Goal: Task Accomplishment & Management: Use online tool/utility

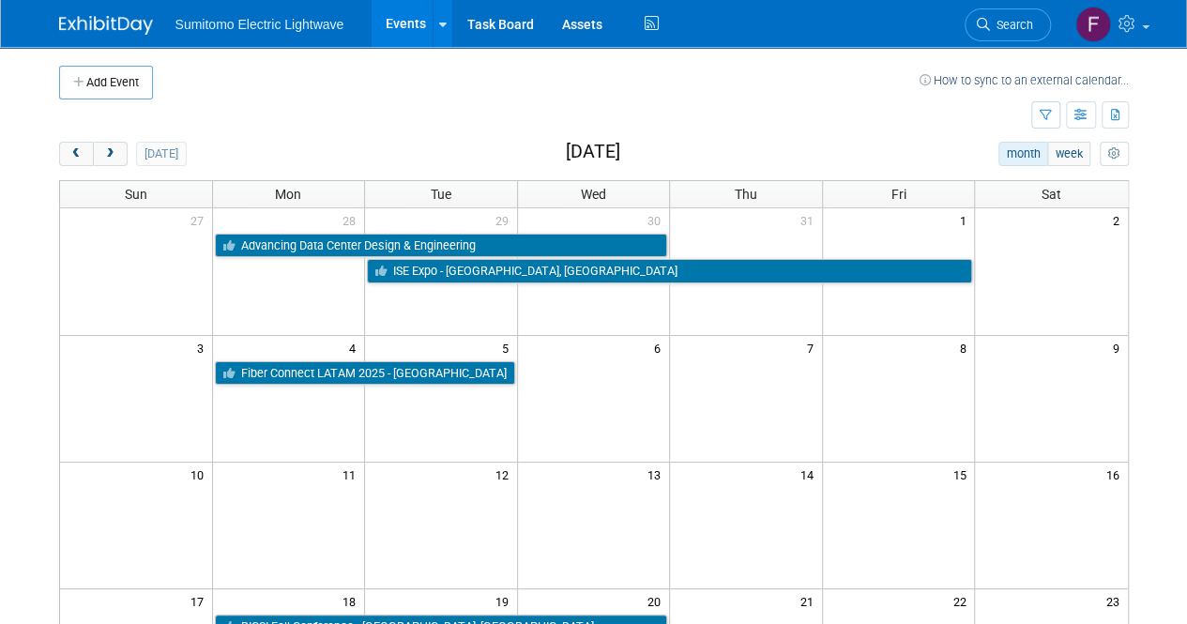
scroll to position [11, 0]
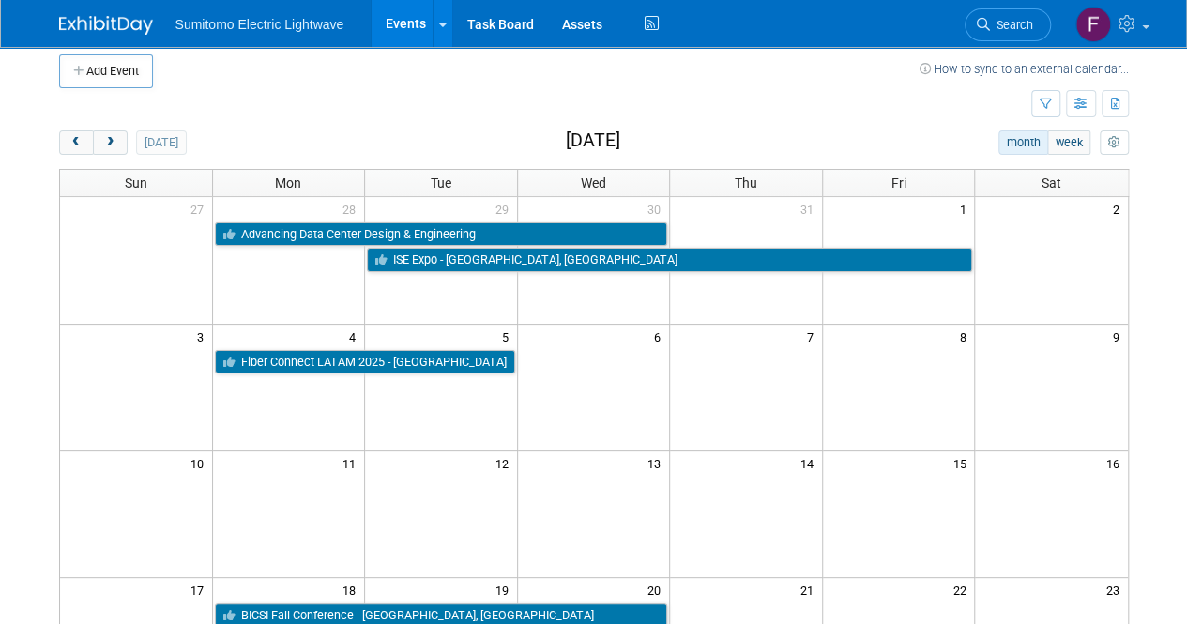
click at [100, 127] on div "Add Event How to sync to an external calendar... New Event Duplicate Event Warn…" at bounding box center [593, 517] width 1097 height 963
click at [103, 137] on span "next" at bounding box center [110, 143] width 14 height 12
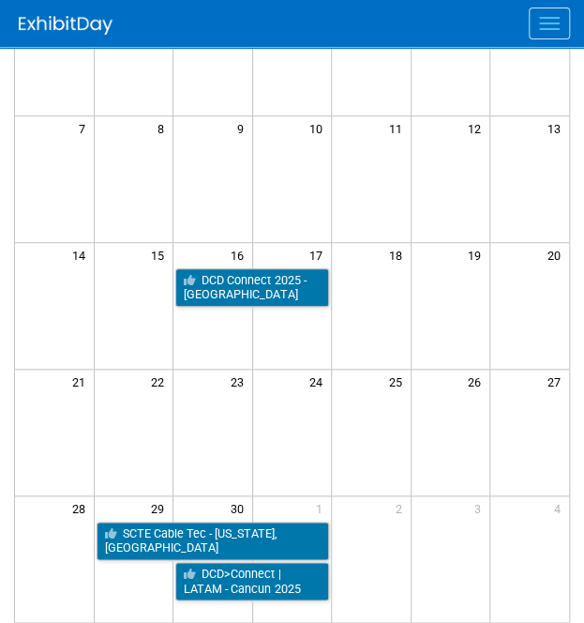
scroll to position [154, 0]
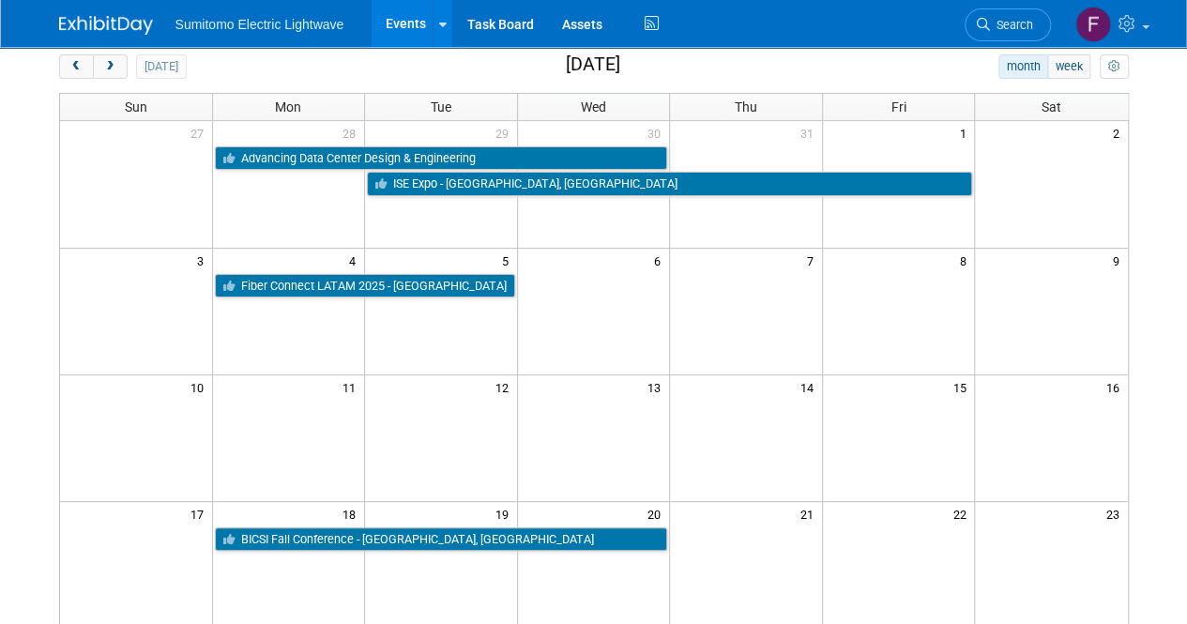
scroll to position [88, 0]
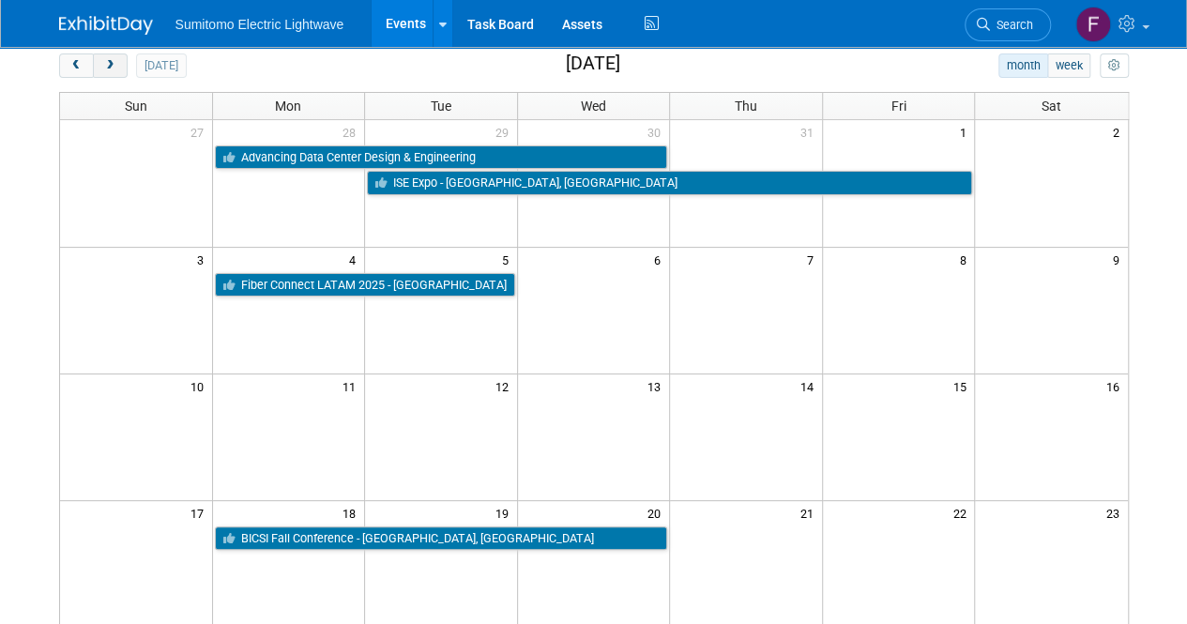
click at [117, 68] on button "next" at bounding box center [110, 65] width 35 height 24
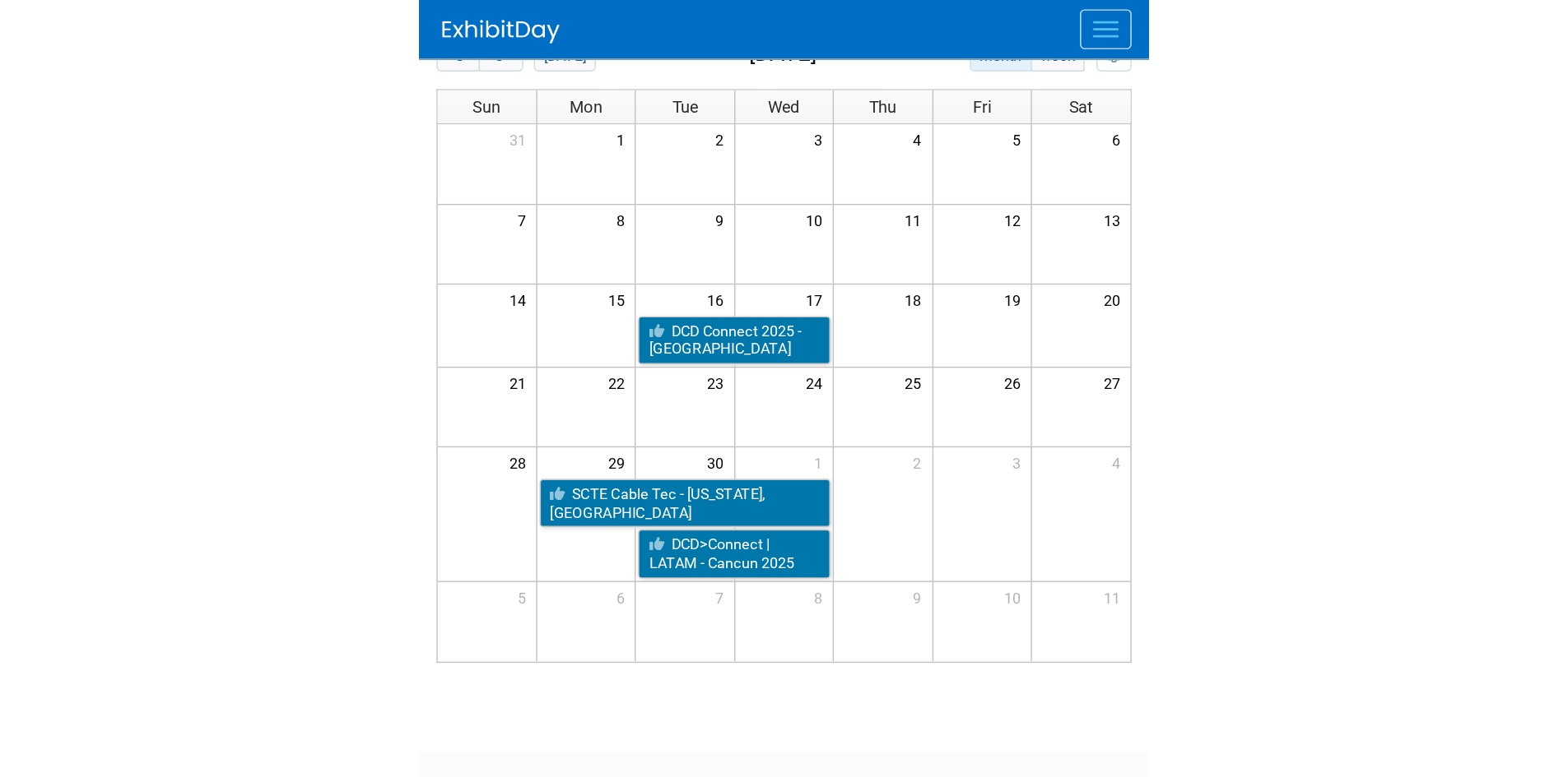
scroll to position [13, 0]
